Goal: Task Accomplishment & Management: Manage account settings

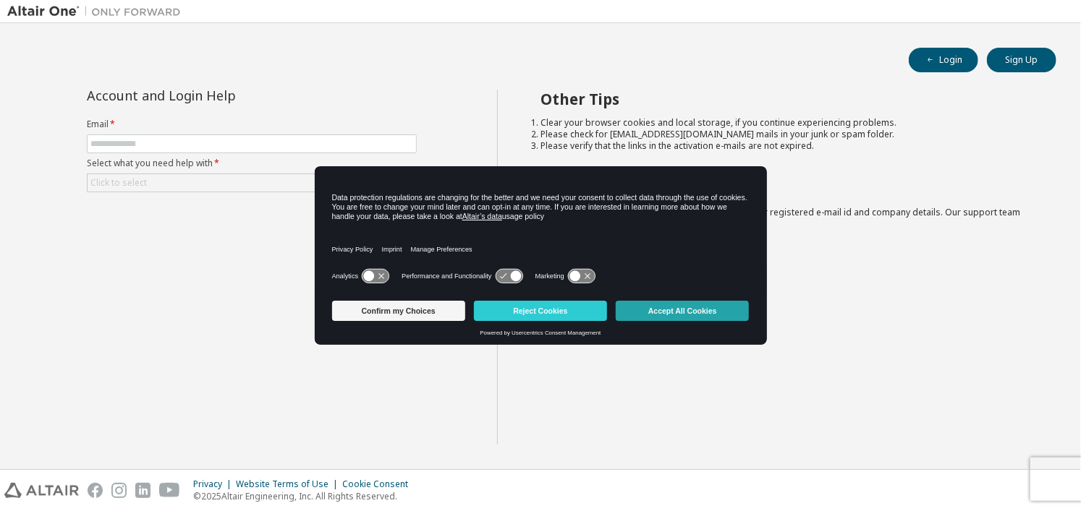
click at [647, 315] on button "Accept All Cookies" at bounding box center [682, 311] width 133 height 20
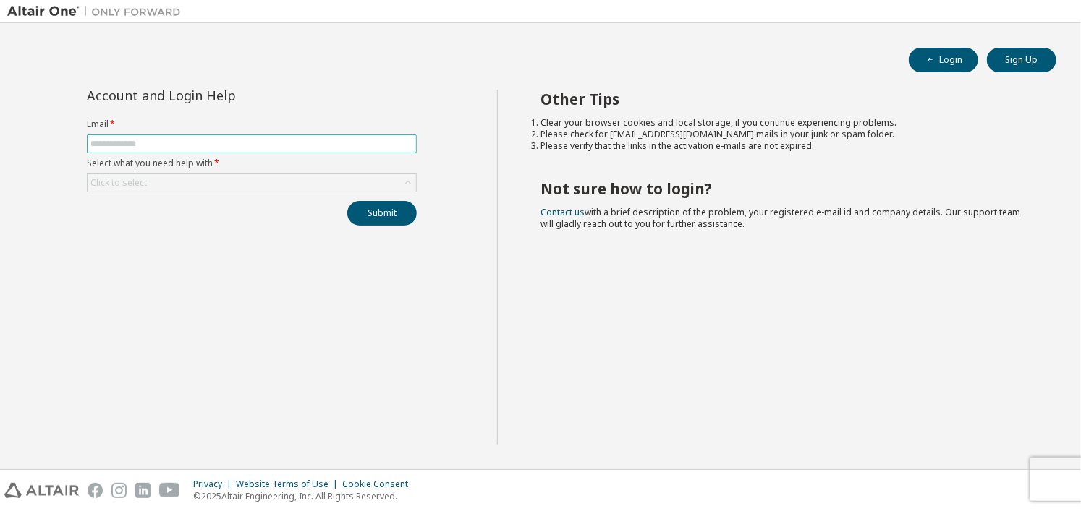
click at [229, 148] on input "text" at bounding box center [251, 144] width 323 height 12
type input "**********"
click at [168, 187] on div "Click to select" at bounding box center [252, 182] width 328 height 17
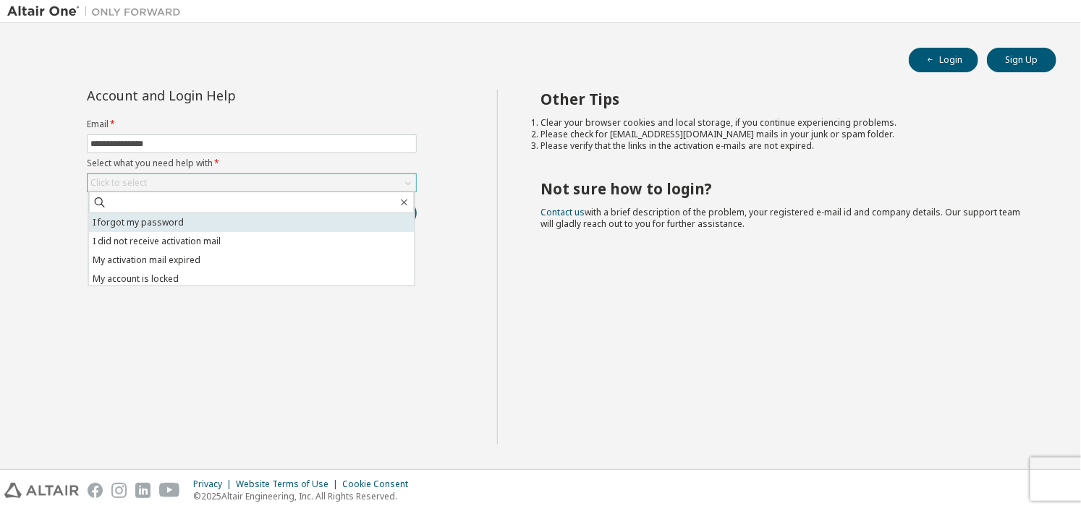
click at [163, 220] on li "I forgot my password" at bounding box center [252, 222] width 326 height 19
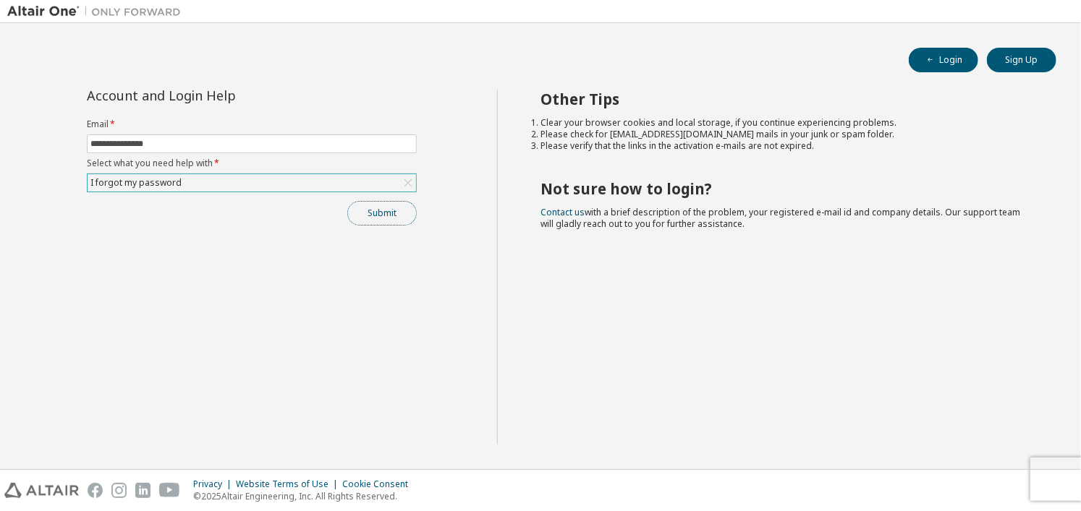
click at [370, 212] on button "Submit" at bounding box center [381, 213] width 69 height 25
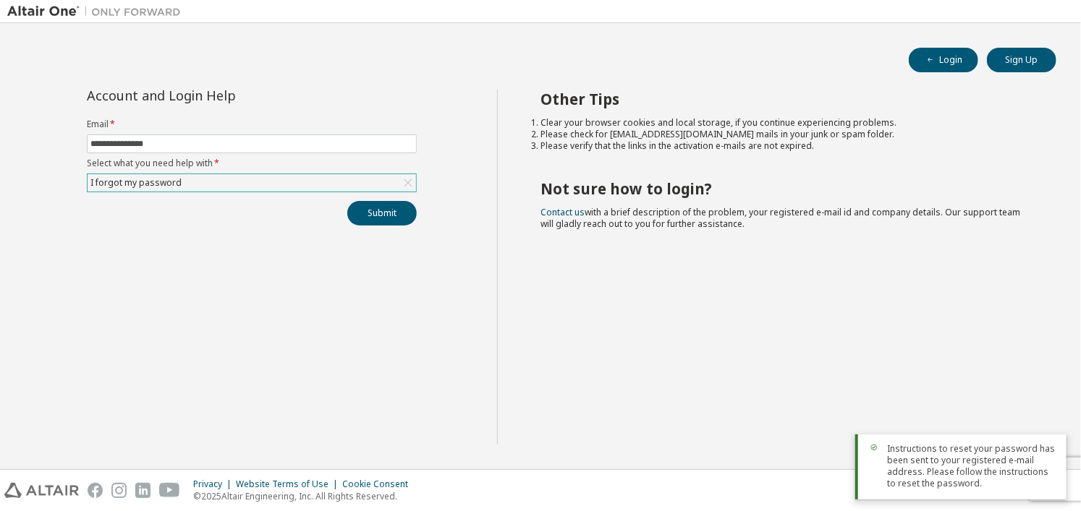
click at [1058, 443] on div "Instructions to reset your password has been sent to your registered e-mail add…" at bounding box center [960, 467] width 211 height 65
click at [1022, 60] on button "Sign Up" at bounding box center [1021, 60] width 69 height 25
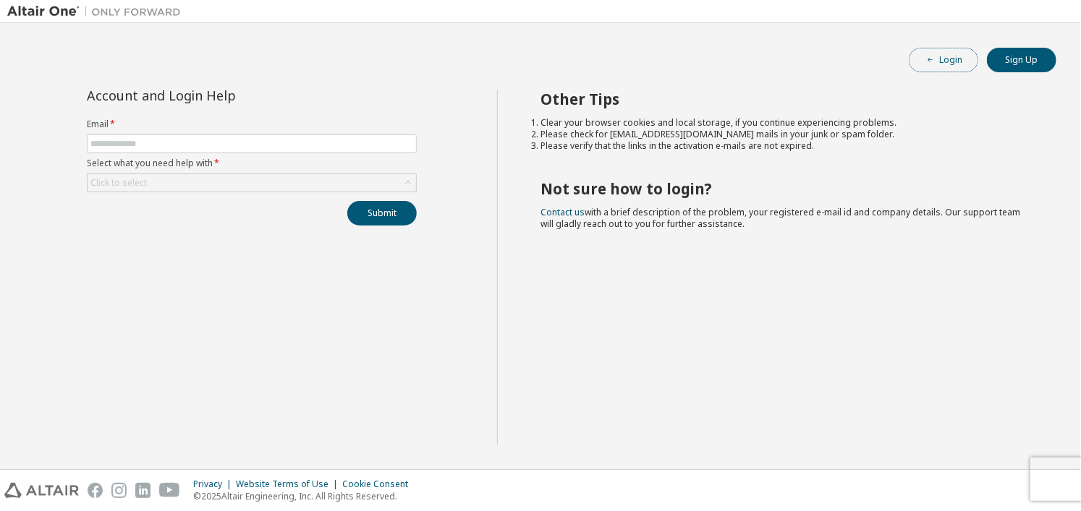
click at [947, 60] on button "Login" at bounding box center [943, 60] width 69 height 25
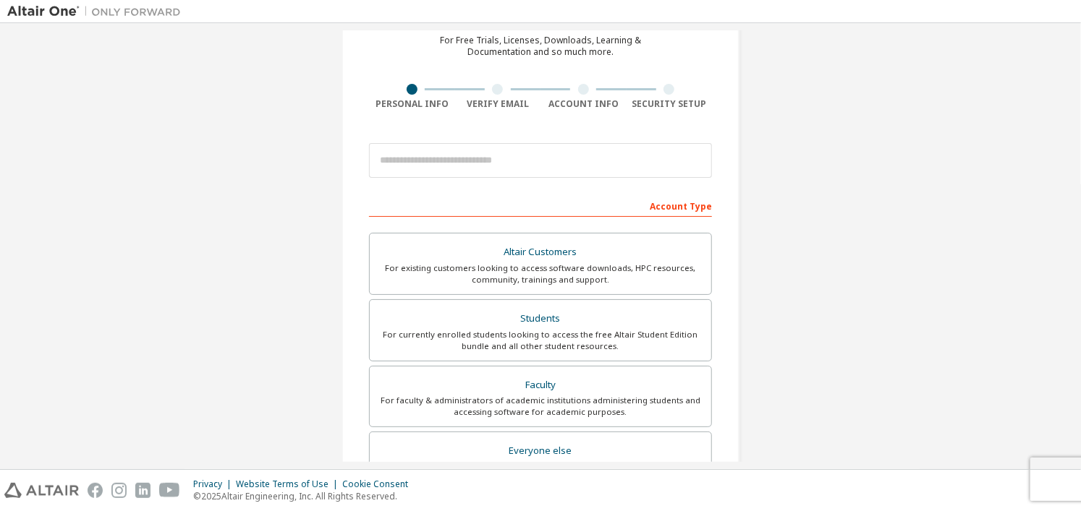
scroll to position [72, 0]
